Goal: Navigation & Orientation: Find specific page/section

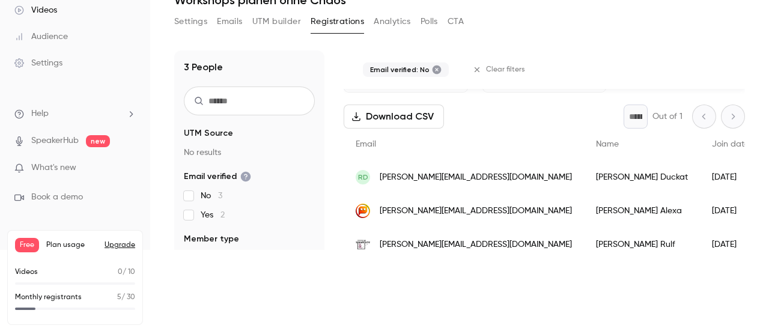
scroll to position [118, 0]
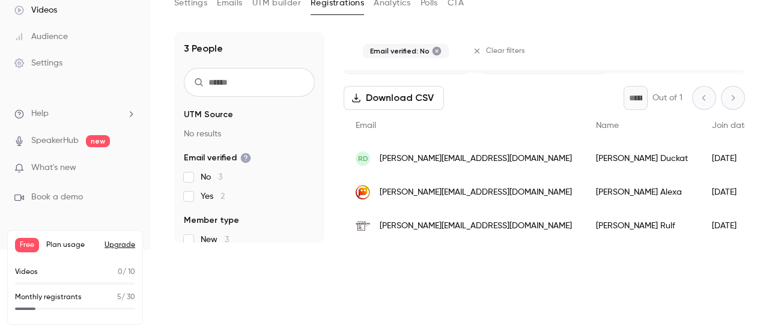
click at [435, 53] on icon at bounding box center [437, 51] width 9 height 9
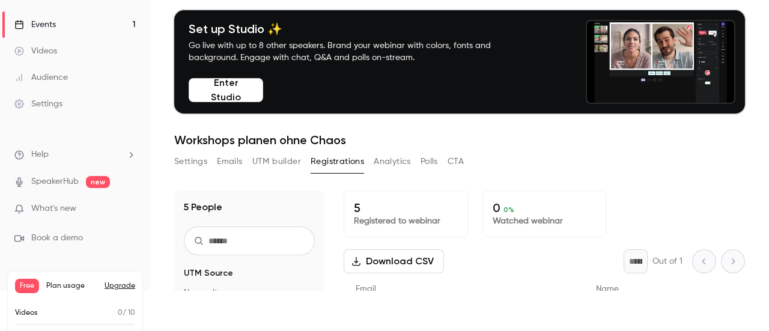
scroll to position [0, 0]
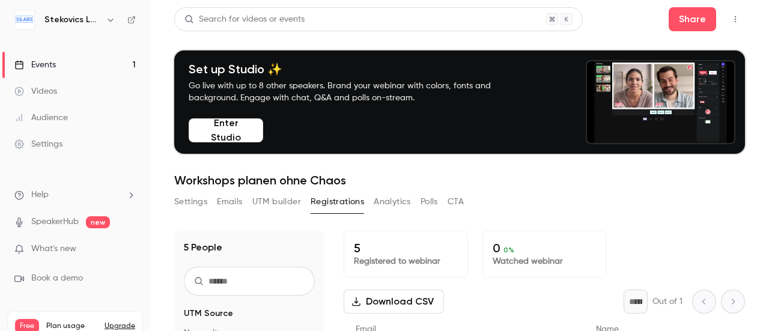
click at [43, 63] on div "Events" at bounding box center [34, 65] width 41 height 12
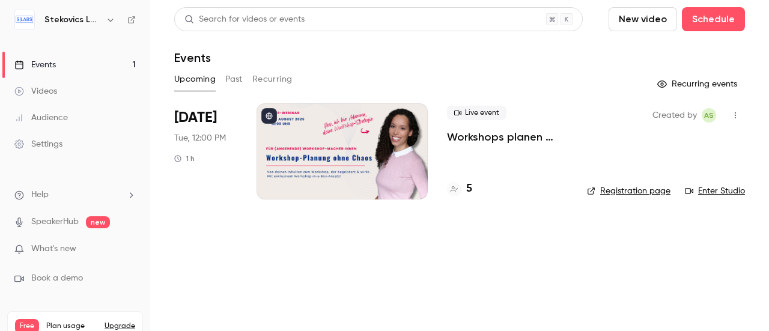
click at [637, 188] on link "Registration page" at bounding box center [629, 191] width 84 height 12
